Goal: Register for event/course

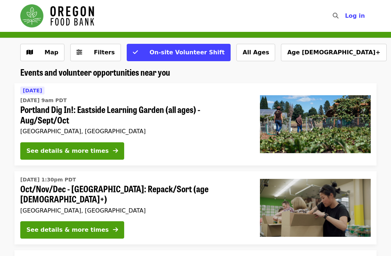
click at [42, 54] on span "Map" at bounding box center [47, 52] width 21 height 9
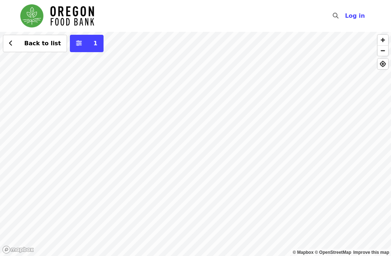
click at [86, 45] on span "1" at bounding box center [91, 43] width 11 height 9
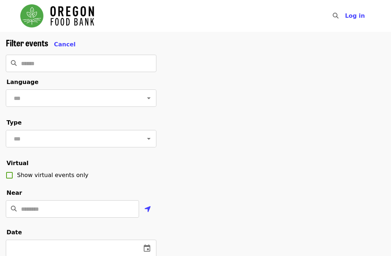
click at [58, 44] on span "Cancel" at bounding box center [65, 44] width 22 height 7
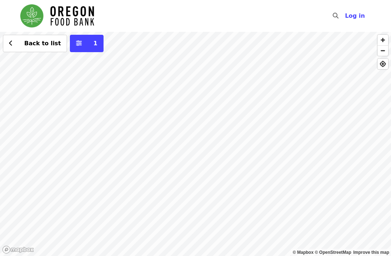
click at [16, 39] on button "Back to list" at bounding box center [35, 43] width 64 height 17
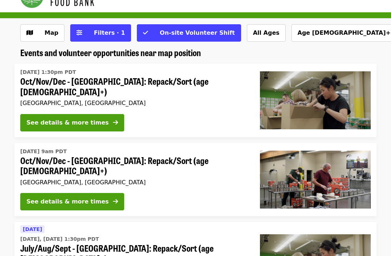
scroll to position [20, 0]
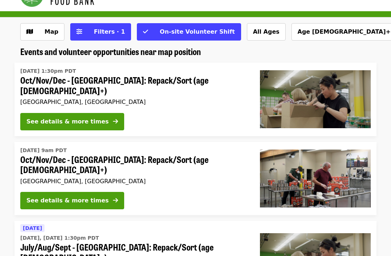
click at [51, 118] on div "See details & more times" at bounding box center [67, 122] width 82 height 9
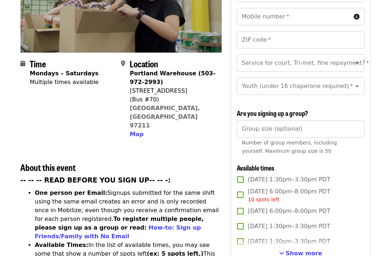
scroll to position [134, 0]
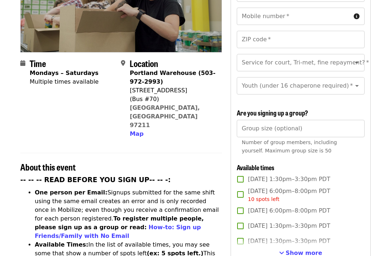
click at [359, 59] on icon "Open" at bounding box center [357, 63] width 9 height 9
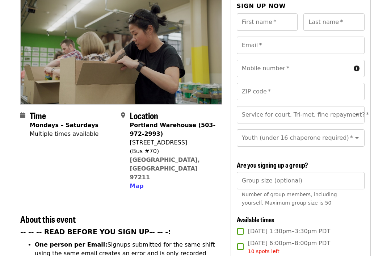
scroll to position [0, 0]
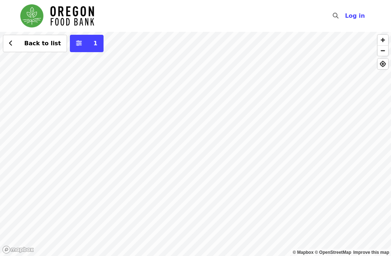
click at [35, 42] on span "Back to list" at bounding box center [42, 43] width 37 height 7
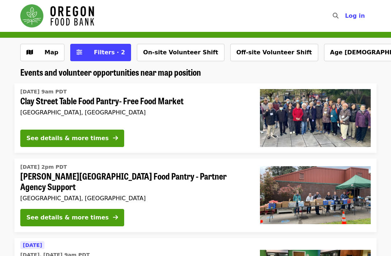
click at [97, 51] on span "Filters · 2" at bounding box center [109, 52] width 31 height 7
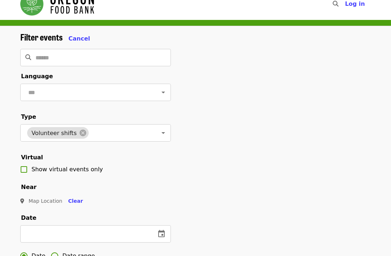
scroll to position [12, 0]
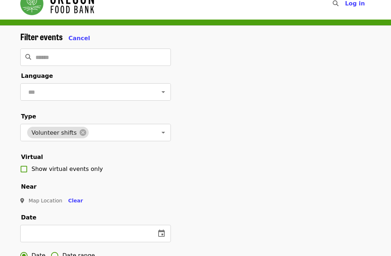
click at [72, 38] on span "Cancel" at bounding box center [79, 38] width 22 height 7
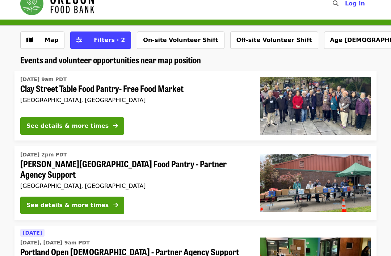
click at [45, 88] on span "Clay Street Table Food Pantry- Free Food Market" at bounding box center [134, 88] width 228 height 11
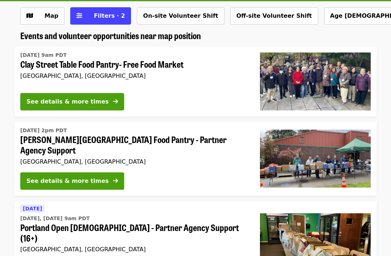
scroll to position [43, 0]
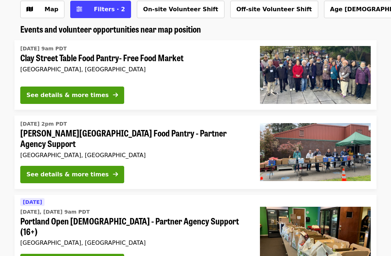
click at [59, 166] on button "See details & more times" at bounding box center [72, 174] width 104 height 17
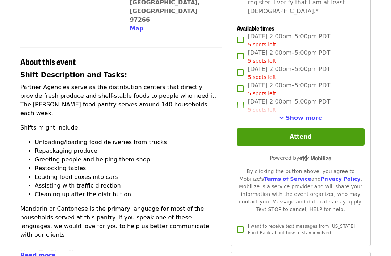
scroll to position [218, 0]
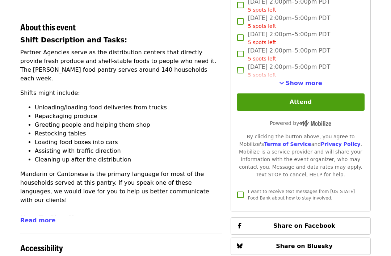
click at [29, 217] on span "Read more" at bounding box center [37, 220] width 35 height 7
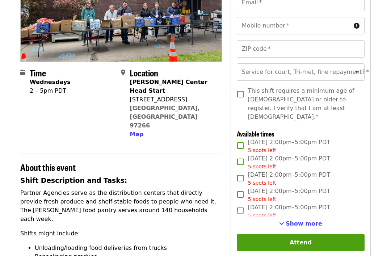
scroll to position [112, 0]
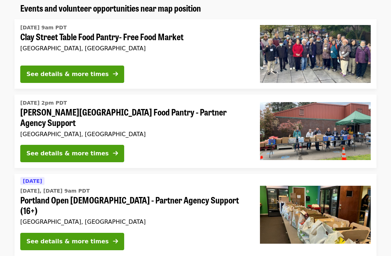
scroll to position [66, 0]
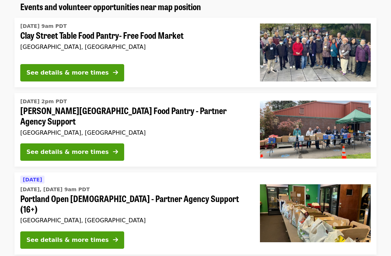
click at [38, 143] on button "See details & more times" at bounding box center [72, 151] width 104 height 17
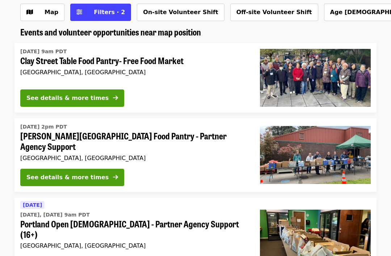
scroll to position [40, 0]
click at [34, 99] on div "See details & more times" at bounding box center [67, 98] width 82 height 9
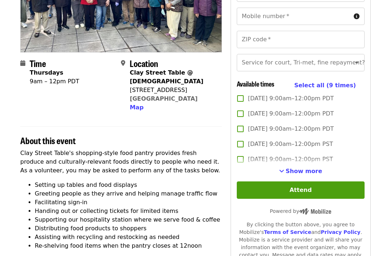
scroll to position [122, 0]
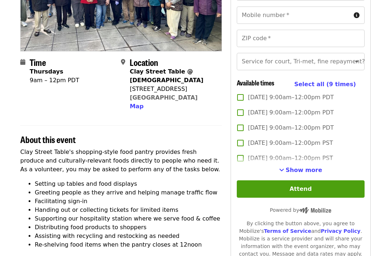
click at [316, 99] on span "[DATE] 9:00am–12:00pm PDT" at bounding box center [291, 97] width 86 height 9
click at [309, 97] on span "[DATE] 9:00am–12:00pm PDT" at bounding box center [291, 97] width 86 height 9
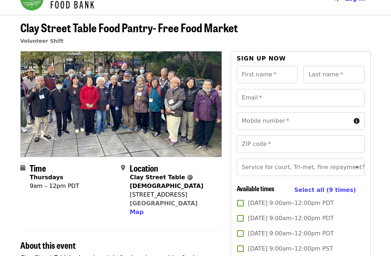
scroll to position [17, 0]
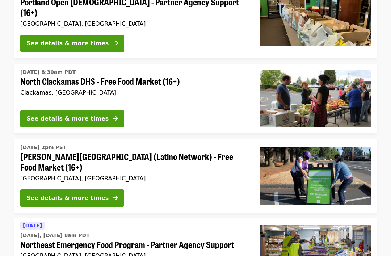
scroll to position [263, 0]
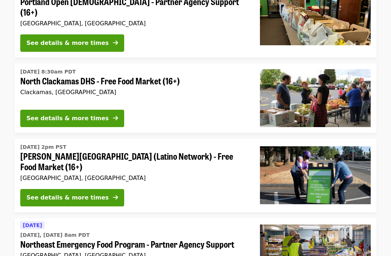
click at [51, 114] on div "See details & more times" at bounding box center [67, 118] width 82 height 9
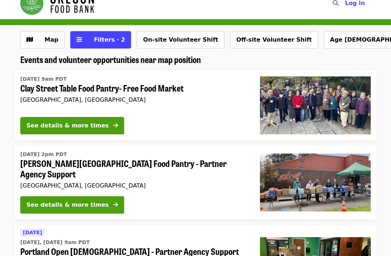
scroll to position [13, 0]
click at [41, 121] on button "See details & more times" at bounding box center [72, 125] width 104 height 17
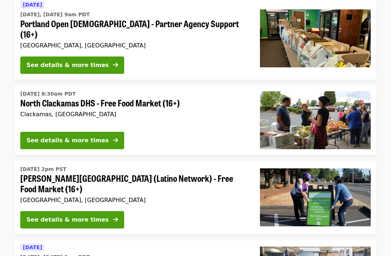
scroll to position [243, 0]
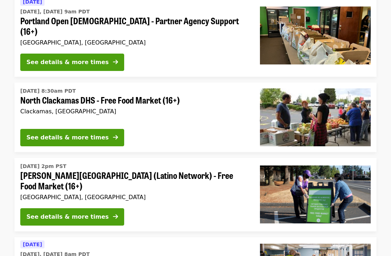
click at [34, 133] on div "See details & more times" at bounding box center [67, 137] width 82 height 9
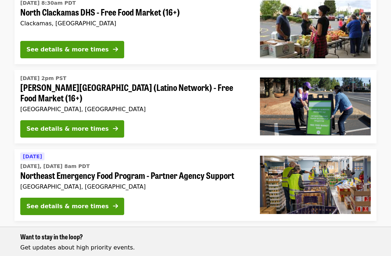
scroll to position [333, 0]
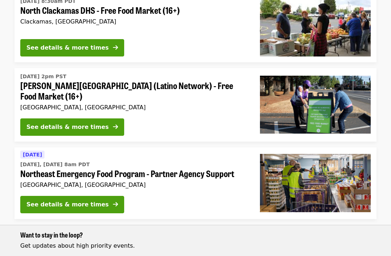
click at [33, 123] on div "See details & more times" at bounding box center [67, 127] width 82 height 9
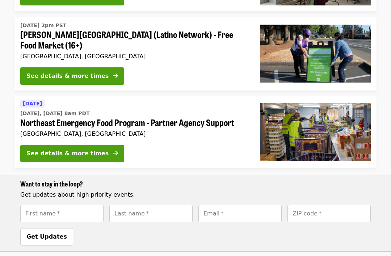
click at [41, 149] on div "See details & more times" at bounding box center [67, 153] width 82 height 9
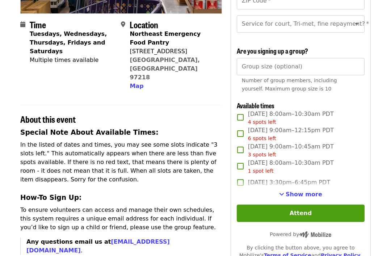
scroll to position [162, 0]
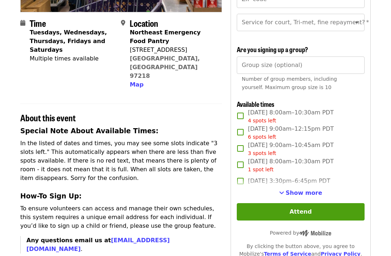
click at [371, 256] on div "Sign up now First name   * First name * Last name   * Last name * Email   * Ema…" at bounding box center [301, 114] width 140 height 415
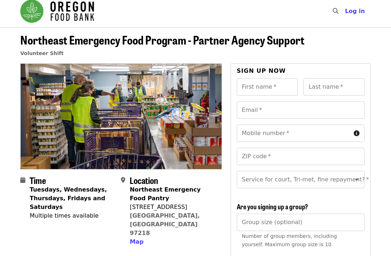
scroll to position [0, 0]
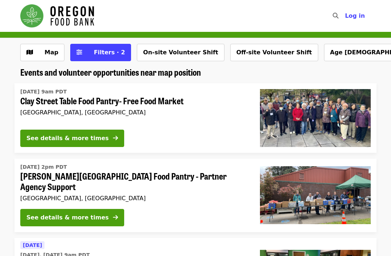
click at [59, 17] on img "Main navigation" at bounding box center [57, 15] width 74 height 23
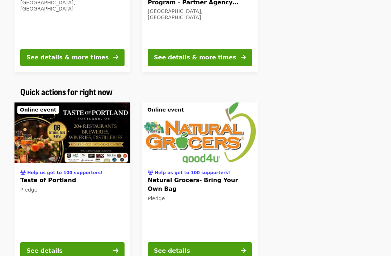
scroll to position [398, 0]
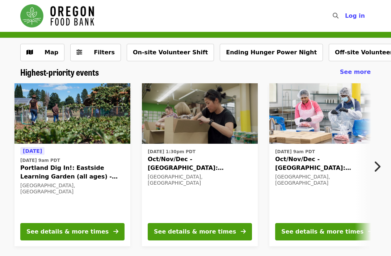
click at [356, 17] on span "Log in" at bounding box center [355, 15] width 20 height 7
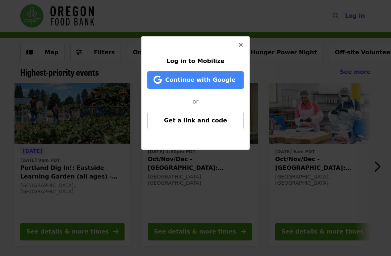
click at [225, 79] on span "Continue with Google" at bounding box center [200, 79] width 70 height 7
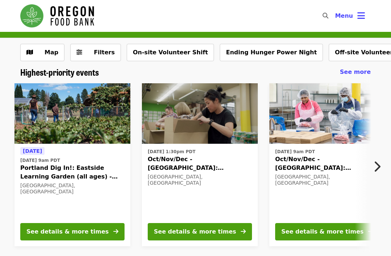
click at [324, 12] on div "​" at bounding box center [324, 15] width 12 height 17
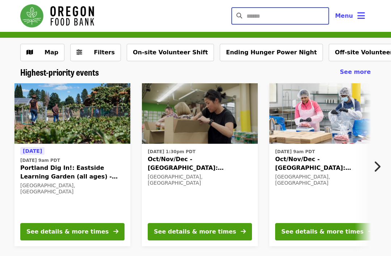
click at [280, 15] on input "Search" at bounding box center [288, 15] width 83 height 17
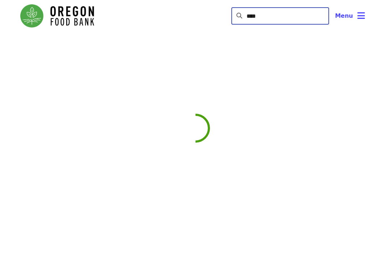
type input "****"
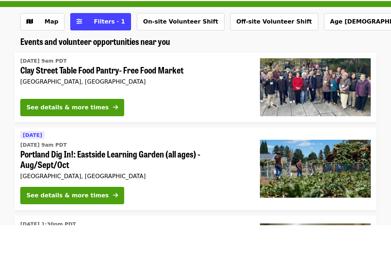
click at [44, 134] on div "See details & more times" at bounding box center [67, 138] width 82 height 9
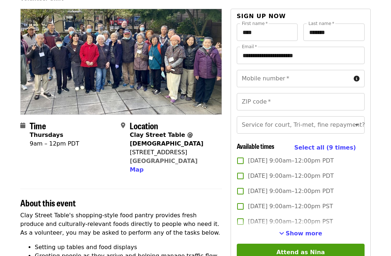
scroll to position [56, 0]
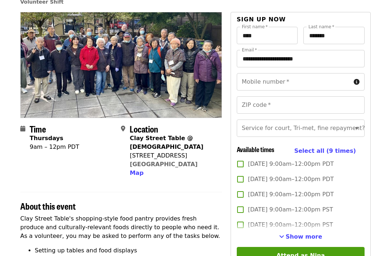
click at [315, 77] on input "Mobile number   *" at bounding box center [294, 82] width 114 height 17
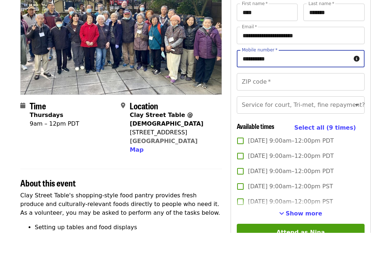
type input "**********"
click at [304, 97] on input "ZIP code   *" at bounding box center [301, 105] width 128 height 17
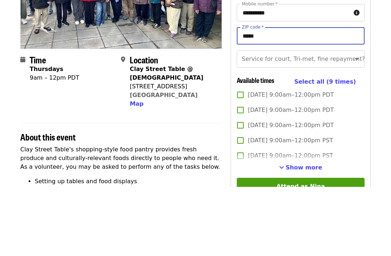
click at [343, 124] on button "Clear" at bounding box center [348, 129] width 10 height 10
type input "*****"
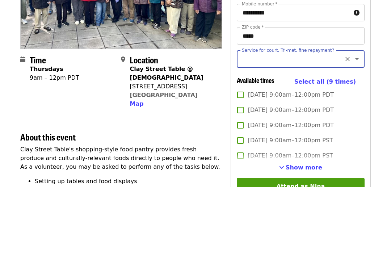
click at [347, 125] on icon "Clear" at bounding box center [347, 128] width 7 height 7
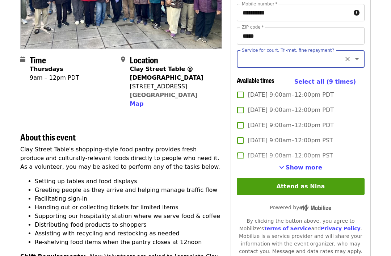
click at [358, 57] on icon "Open" at bounding box center [357, 59] width 9 height 9
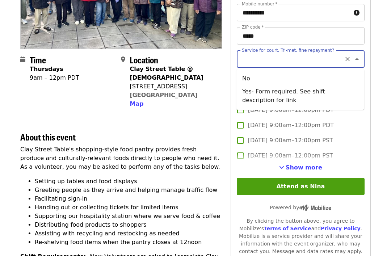
click at [315, 79] on li "No" at bounding box center [301, 78] width 128 height 13
type input "**"
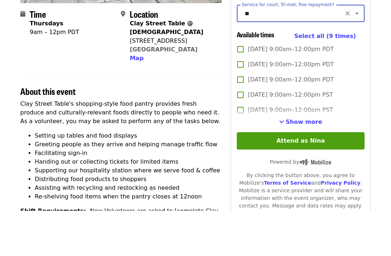
scroll to position [171, 0]
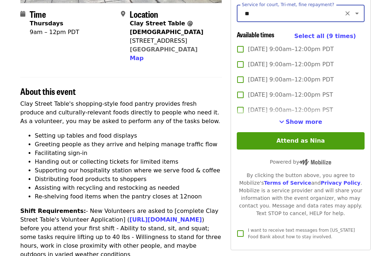
click at [282, 47] on span "Thu, Oct 9, 9:00am–12:00pm PDT" at bounding box center [291, 49] width 86 height 9
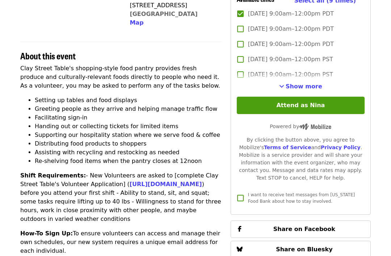
scroll to position [207, 0]
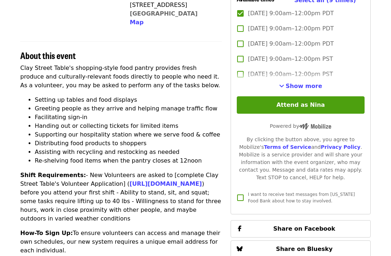
click at [304, 84] on span "Show more" at bounding box center [304, 86] width 37 height 7
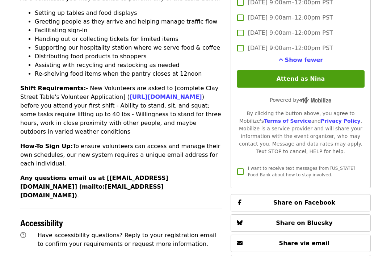
scroll to position [294, 0]
click at [337, 73] on button "Attend as Nina" at bounding box center [301, 78] width 128 height 17
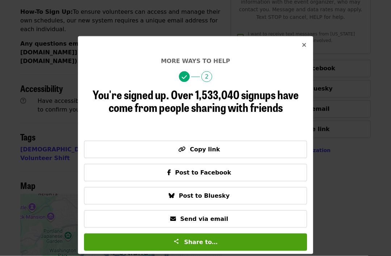
scroll to position [432, 0]
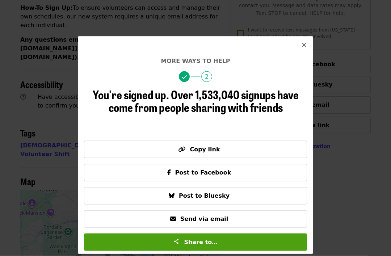
click at [207, 79] on span "2" at bounding box center [206, 76] width 11 height 11
click at [307, 45] on button "Close" at bounding box center [304, 45] width 17 height 17
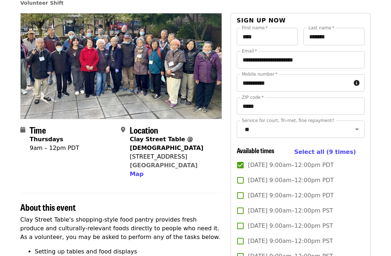
scroll to position [0, 0]
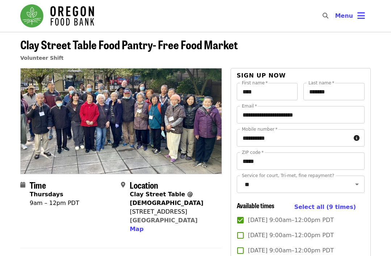
click at [364, 11] on icon "bars icon" at bounding box center [362, 16] width 8 height 11
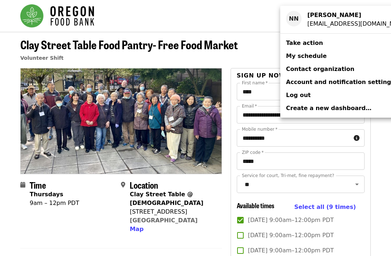
click at [115, 49] on div "Account menu" at bounding box center [195, 128] width 391 height 256
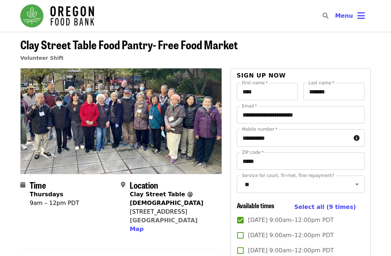
click at [33, 14] on img "Main navigation" at bounding box center [57, 15] width 74 height 23
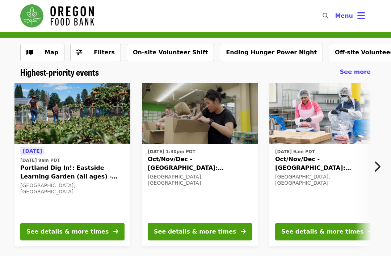
click at [99, 49] on span "Filters" at bounding box center [104, 52] width 21 height 7
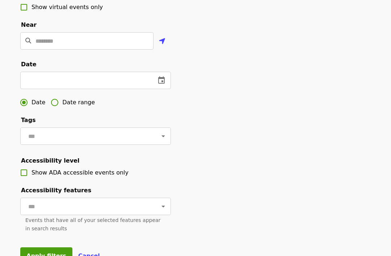
scroll to position [174, 0]
click at [145, 83] on input "text" at bounding box center [85, 80] width 130 height 17
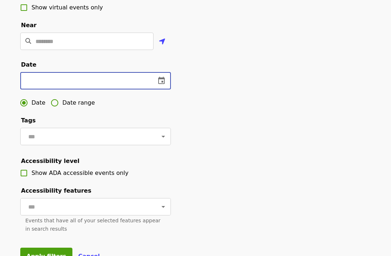
click at [163, 81] on icon "change date" at bounding box center [161, 80] width 7 height 7
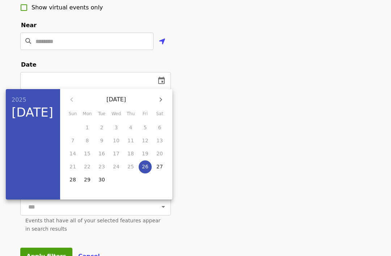
click at [162, 166] on p "27" at bounding box center [160, 166] width 7 height 7
type input "**********"
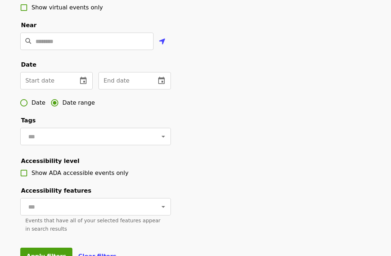
click at [85, 83] on icon "change date" at bounding box center [83, 80] width 7 height 7
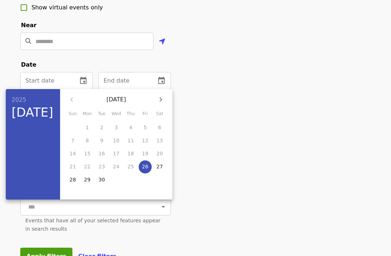
click at [163, 166] on p "27" at bounding box center [160, 166] width 7 height 7
type input "**********"
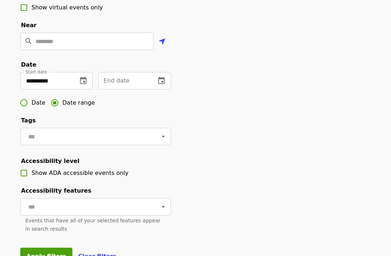
click at [161, 81] on icon "change date" at bounding box center [161, 80] width 9 height 9
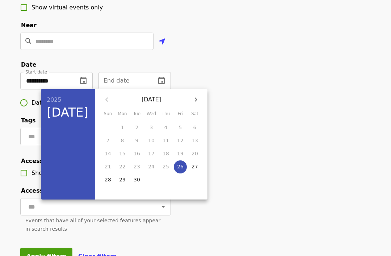
click at [109, 182] on p "28" at bounding box center [108, 179] width 7 height 7
type input "**********"
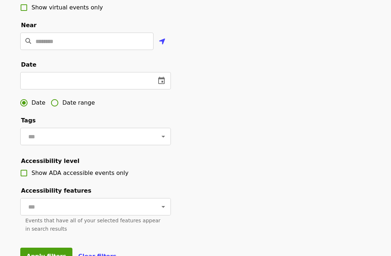
click at [168, 83] on button "change date" at bounding box center [161, 80] width 17 height 17
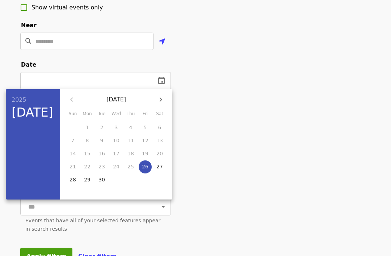
click at [161, 166] on p "27" at bounding box center [160, 166] width 7 height 7
type input "**********"
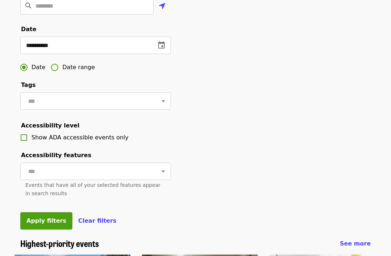
scroll to position [232, 0]
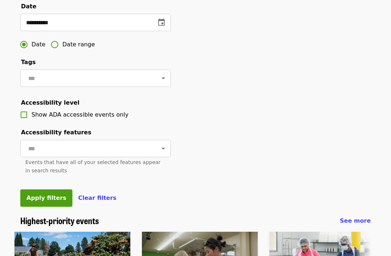
click at [48, 202] on button "Apply filters" at bounding box center [46, 197] width 52 height 17
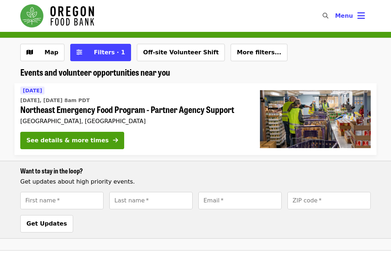
click at [44, 133] on button "See details & more times" at bounding box center [72, 140] width 104 height 17
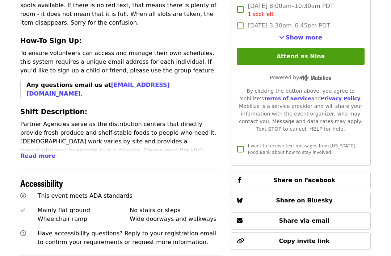
scroll to position [318, 0]
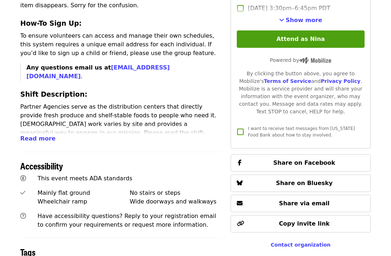
click at [36, 136] on span "Read more" at bounding box center [37, 139] width 35 height 7
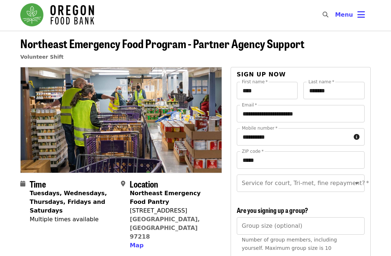
scroll to position [0, 0]
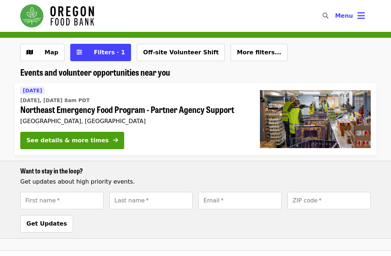
click at [86, 57] on button "Filters · 1" at bounding box center [100, 52] width 61 height 17
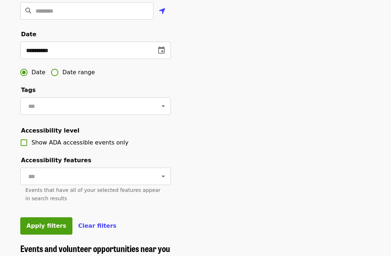
scroll to position [181, 0]
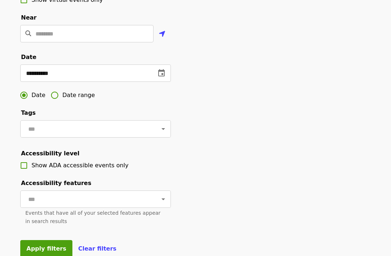
click at [159, 75] on icon "change date" at bounding box center [161, 73] width 7 height 7
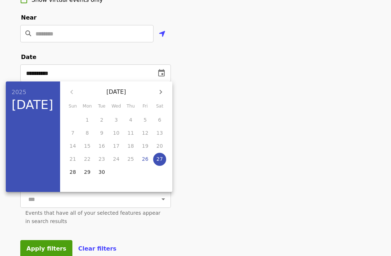
click at [71, 169] on p "28" at bounding box center [73, 171] width 7 height 7
type input "**********"
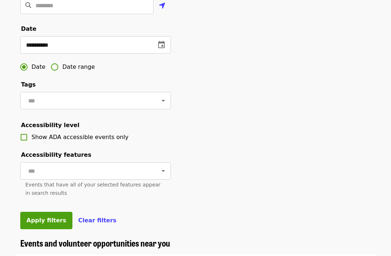
scroll to position [216, 0]
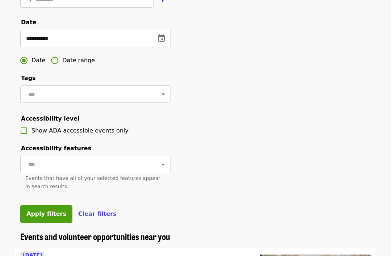
click at [26, 208] on button "Apply filters" at bounding box center [46, 214] width 52 height 17
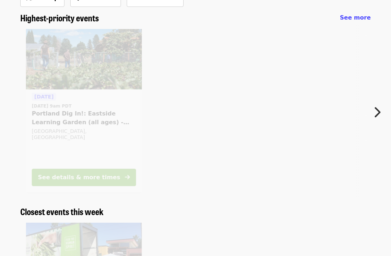
scroll to position [87, 0]
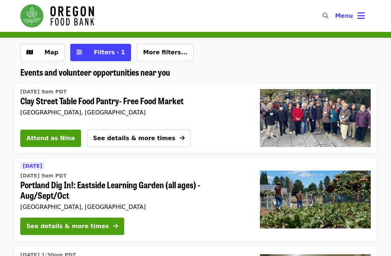
scroll to position [54, 0]
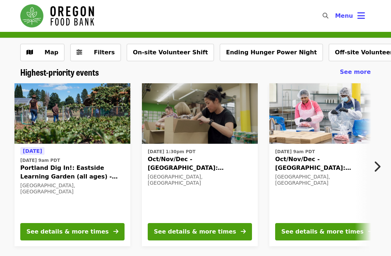
click at [364, 16] on icon "bars icon" at bounding box center [362, 16] width 8 height 11
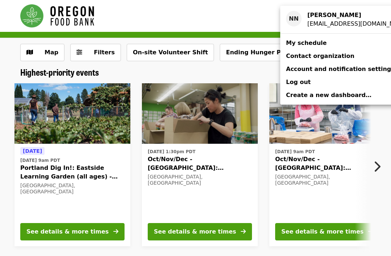
click at [326, 41] on link "My schedule" at bounding box center [347, 43] width 134 height 13
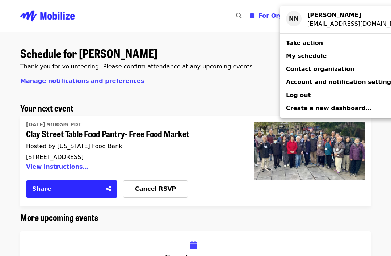
click at [86, 99] on div "Account menu" at bounding box center [195, 128] width 391 height 256
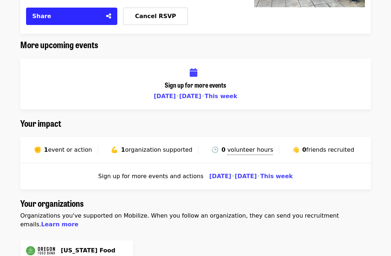
scroll to position [173, 0]
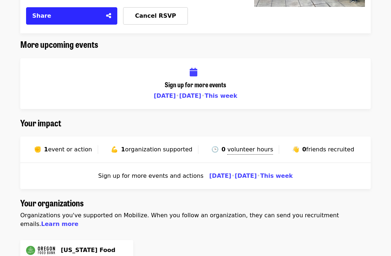
click at [224, 93] on span "This week" at bounding box center [221, 96] width 33 height 7
